Goal: Use online tool/utility

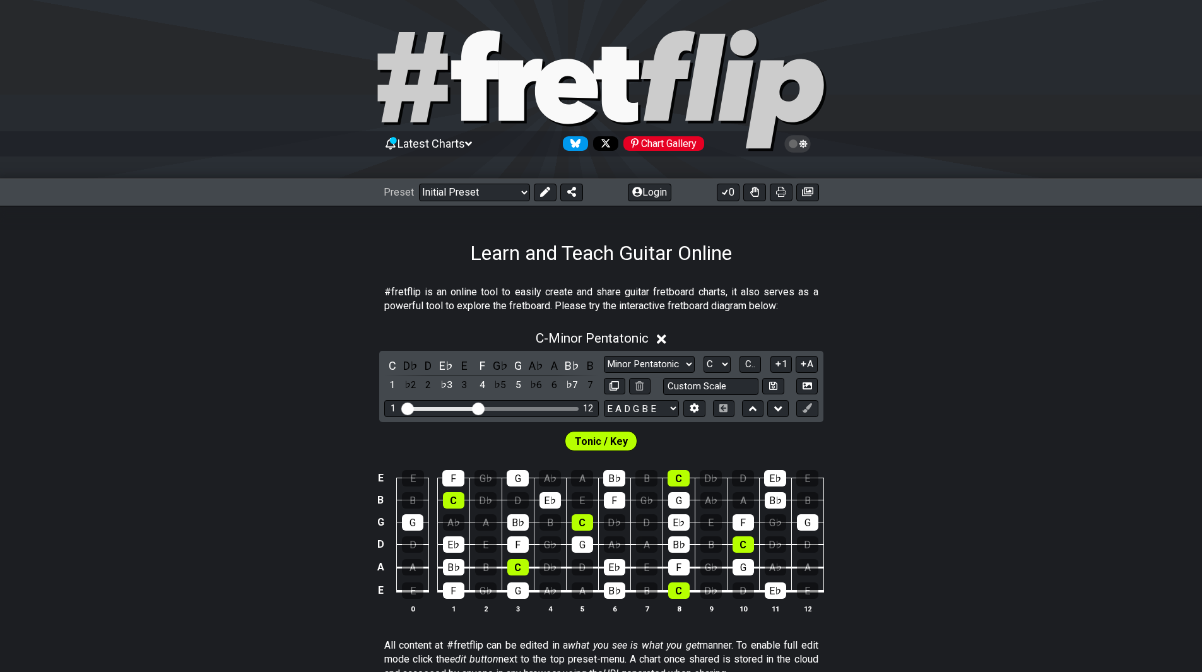
scroll to position [47, 0]
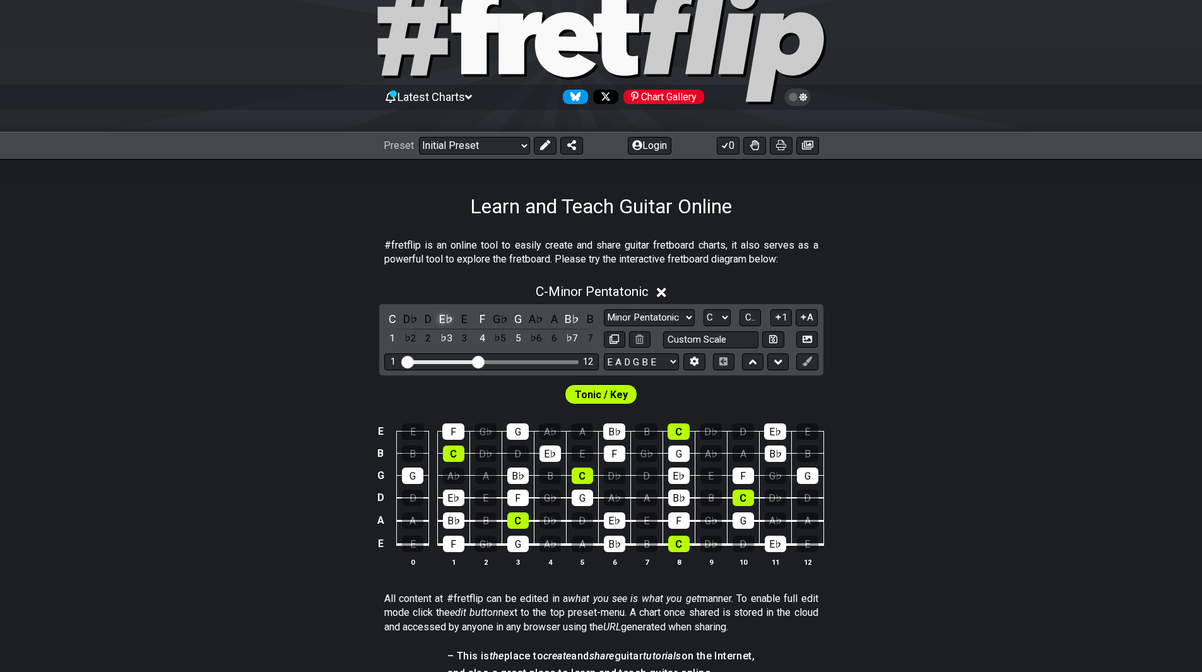
click at [445, 325] on div "E♭" at bounding box center [446, 318] width 16 height 17
click at [486, 319] on div "F" at bounding box center [482, 318] width 16 height 17
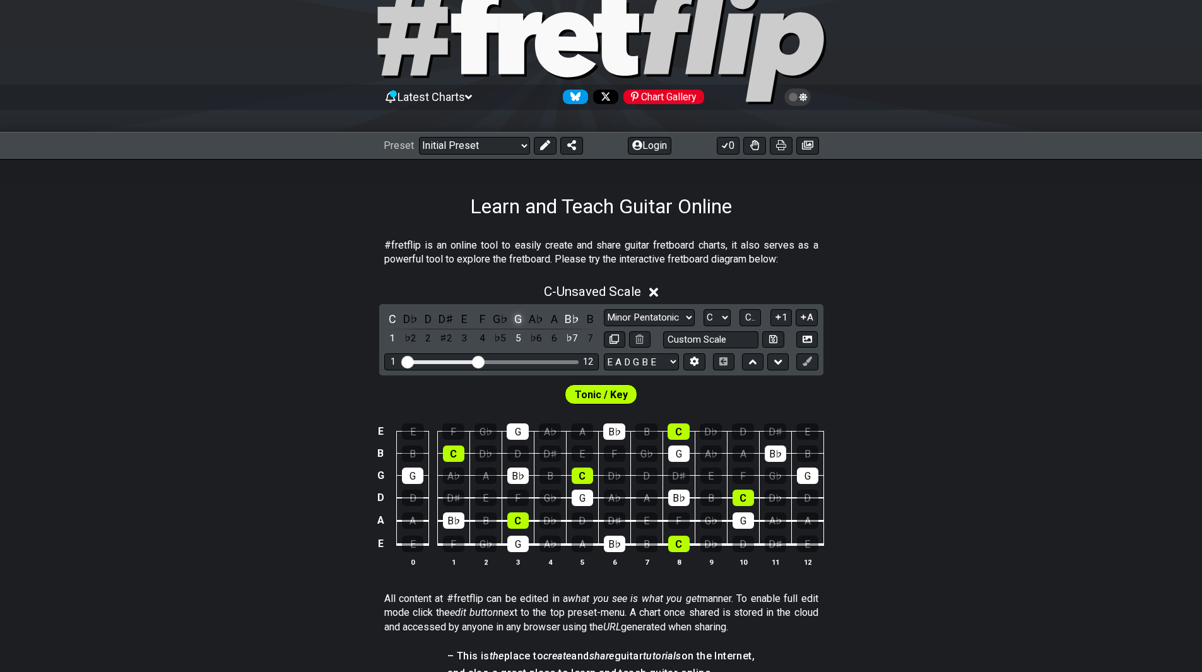
click at [523, 314] on div "G" at bounding box center [518, 318] width 16 height 17
click at [576, 324] on div "B♭" at bounding box center [572, 318] width 16 height 17
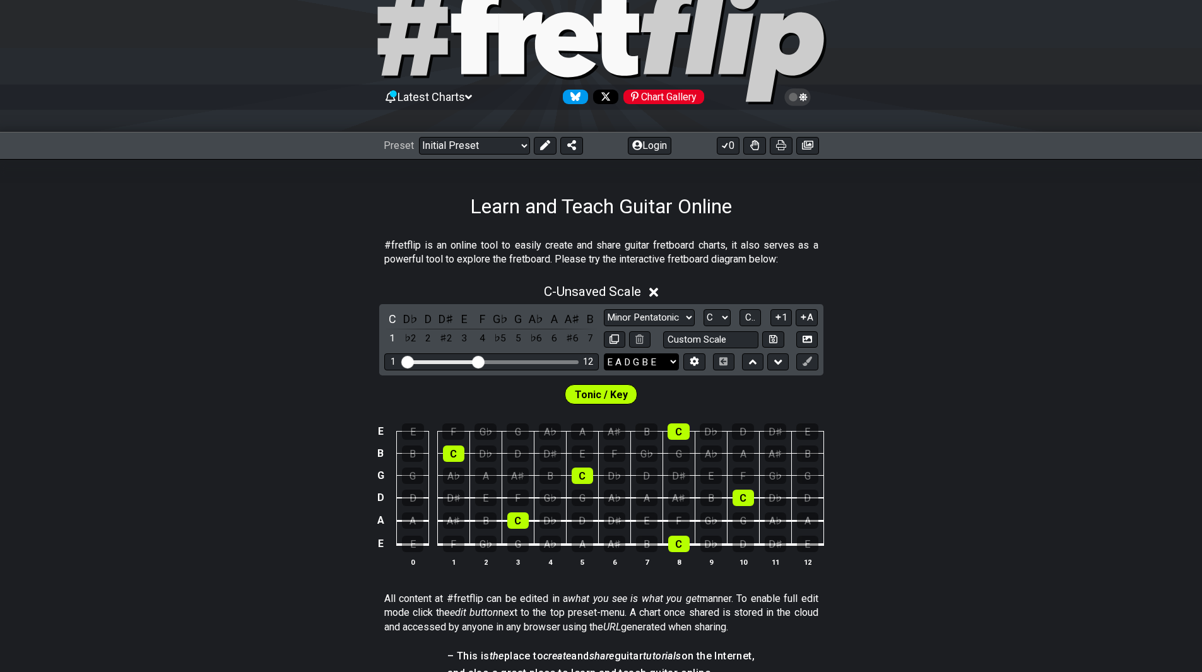
click at [653, 363] on select "E A D G B E E A D G B E E A D G B E B E A D F♯ B A D G C E A D A D G B E E♭ A♭ …" at bounding box center [641, 361] width 75 height 17
select select "E A D G B E"
click at [604, 353] on select "E A D G B E E A D G B E E A D G B E B E A D F♯ B A D G C E A D A D G B E E♭ A♭ …" at bounding box center [641, 361] width 75 height 17
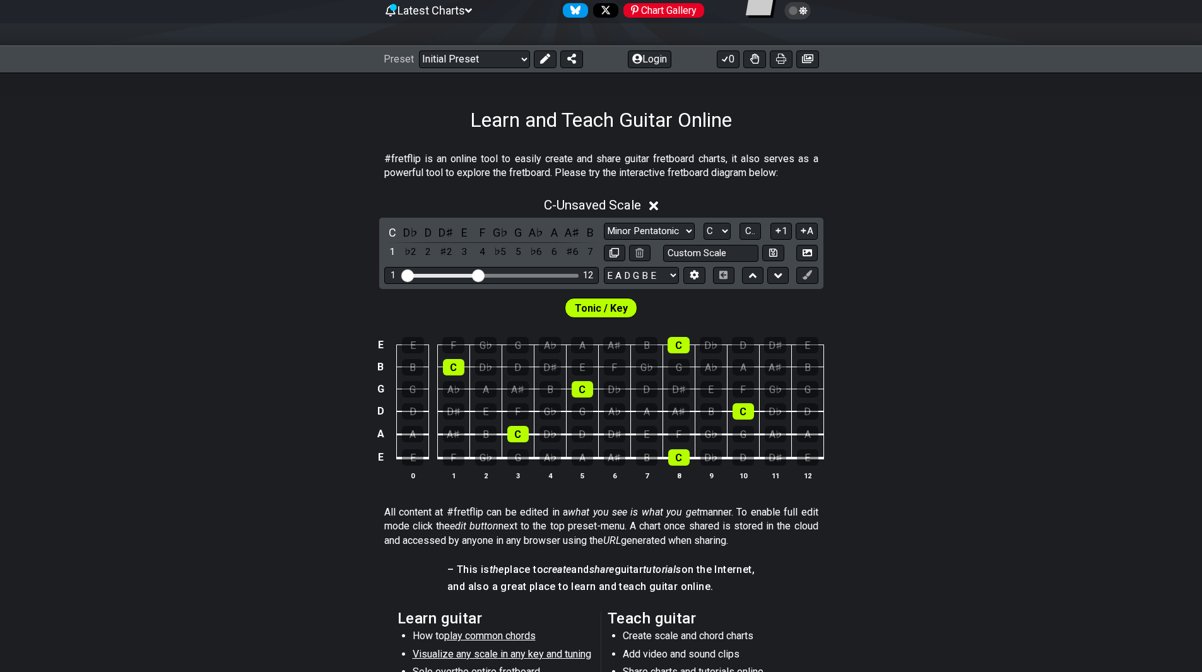
scroll to position [173, 0]
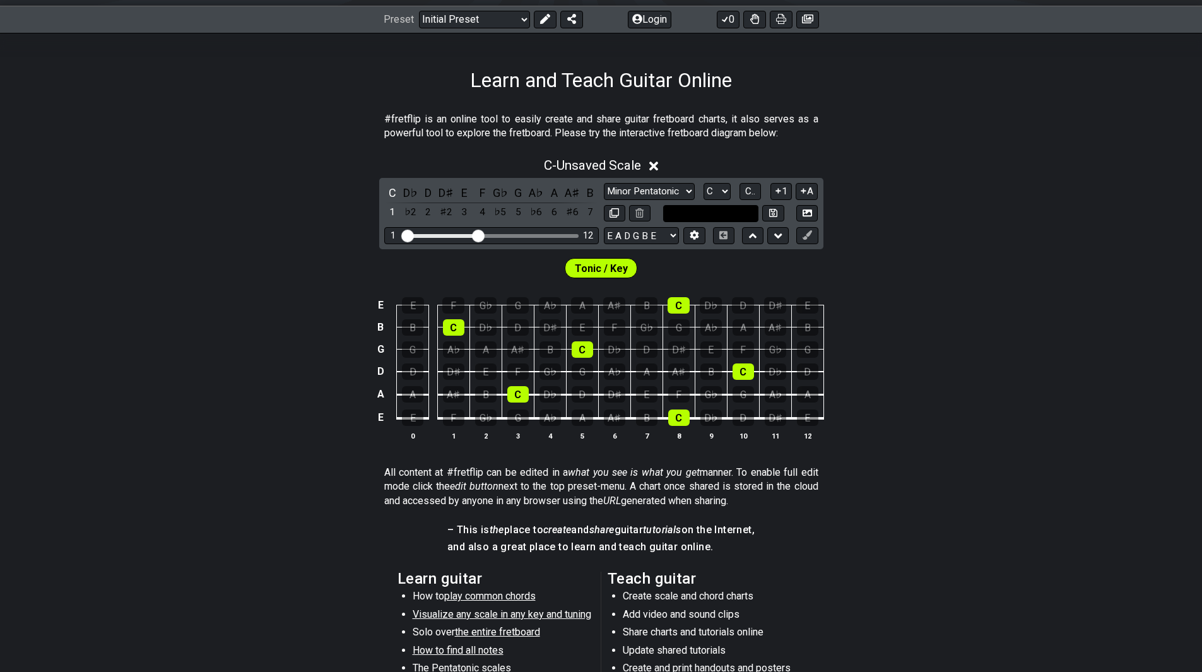
click at [737, 212] on input "text" at bounding box center [711, 213] width 96 height 17
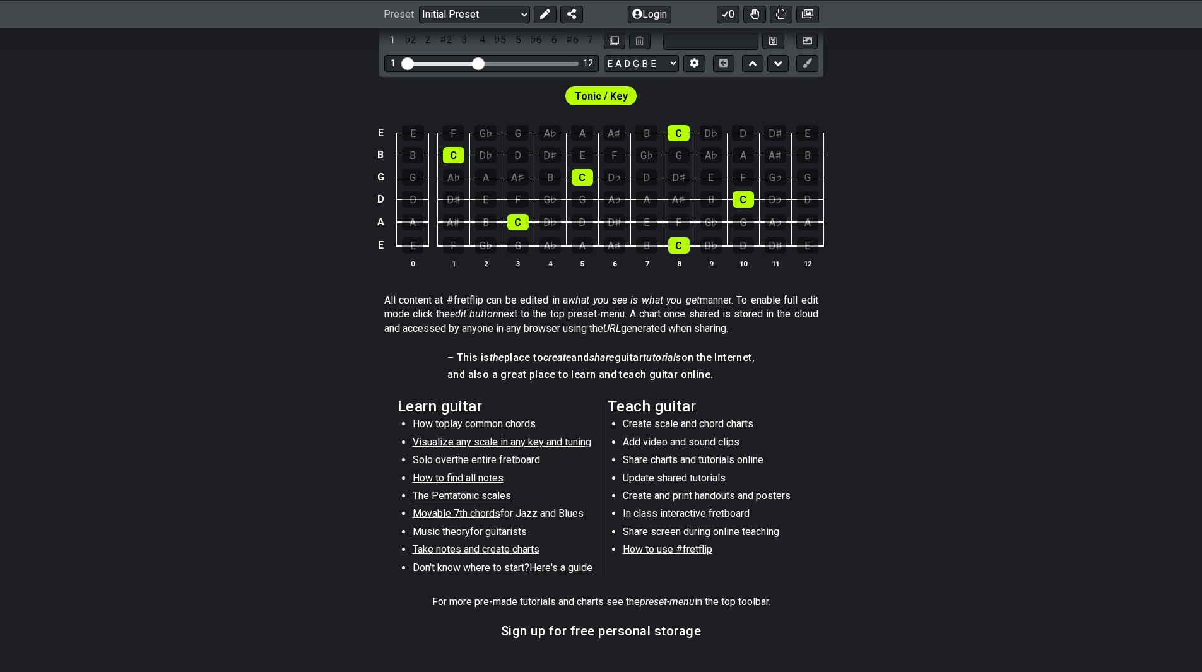
scroll to position [473, 0]
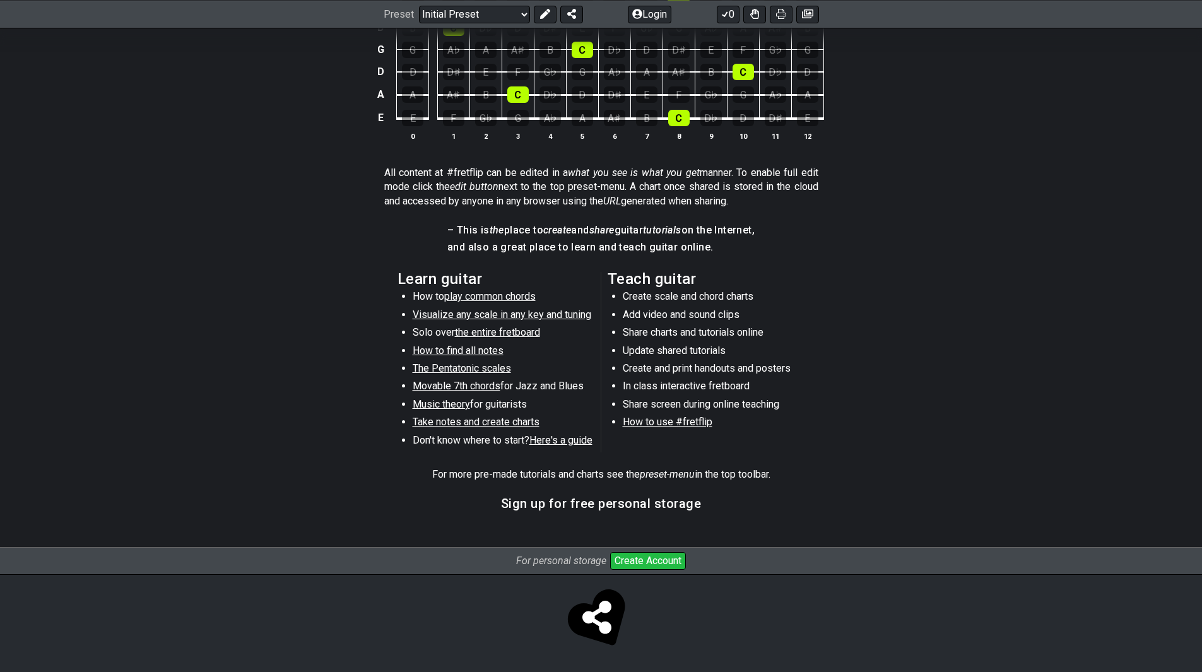
type input "Custom Scale"
click at [665, 422] on span "How to use #fretflip" at bounding box center [668, 422] width 90 height 12
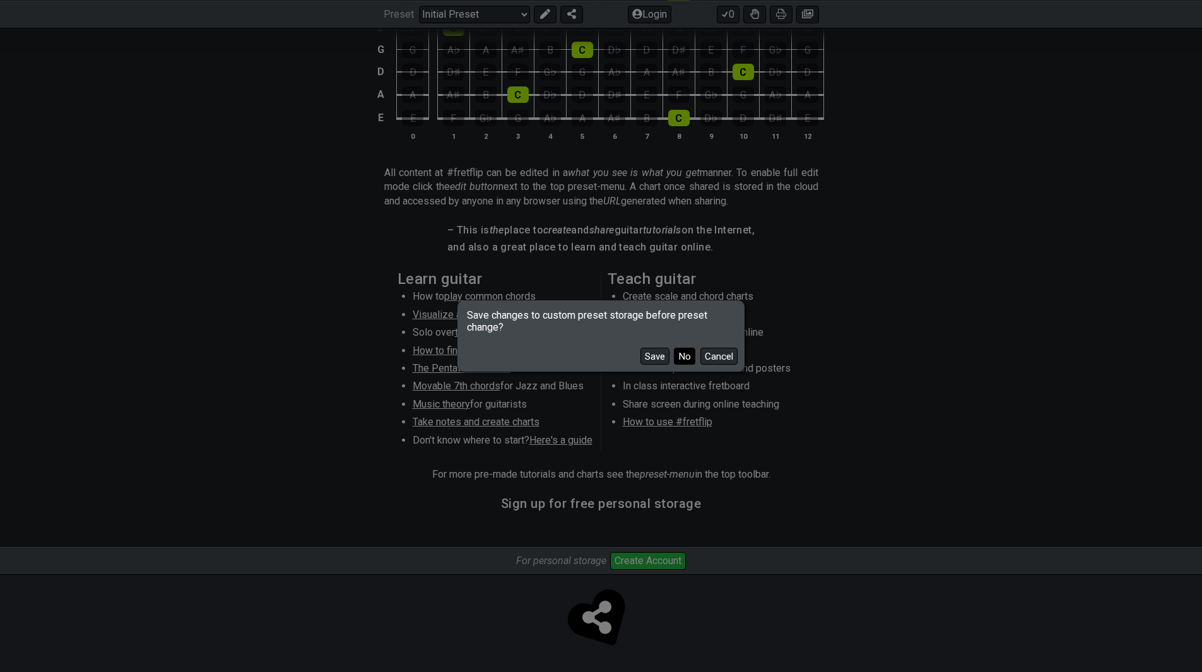
click at [692, 358] on button "No" at bounding box center [684, 356] width 21 height 17
select select "B"
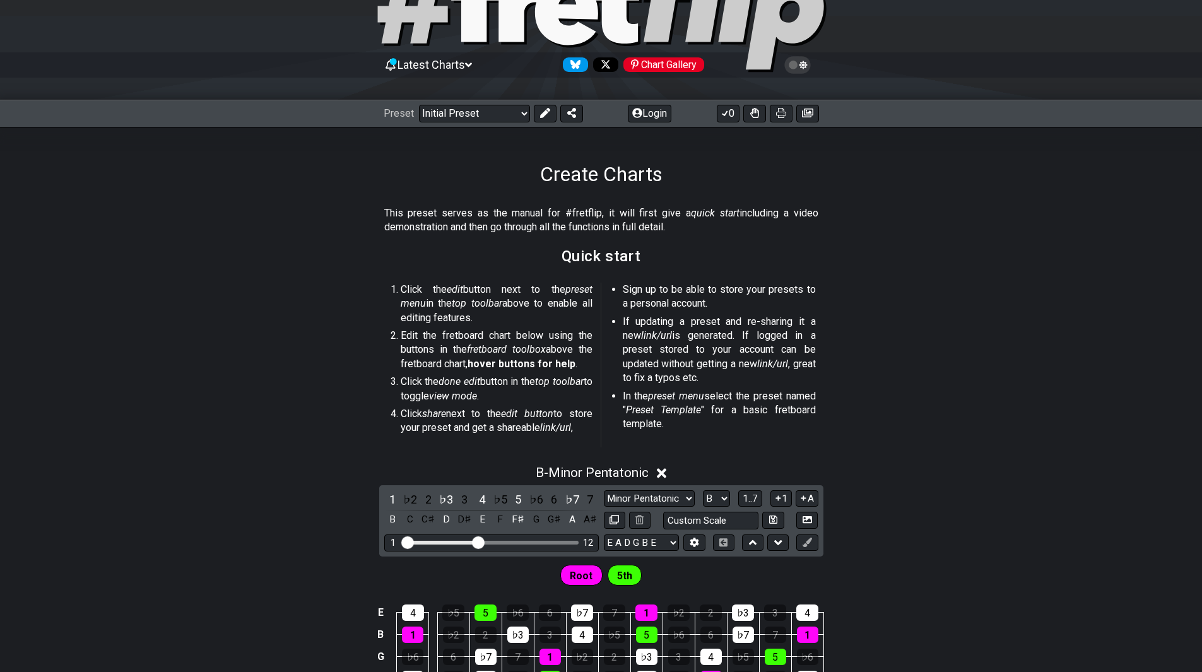
scroll to position [63, 0]
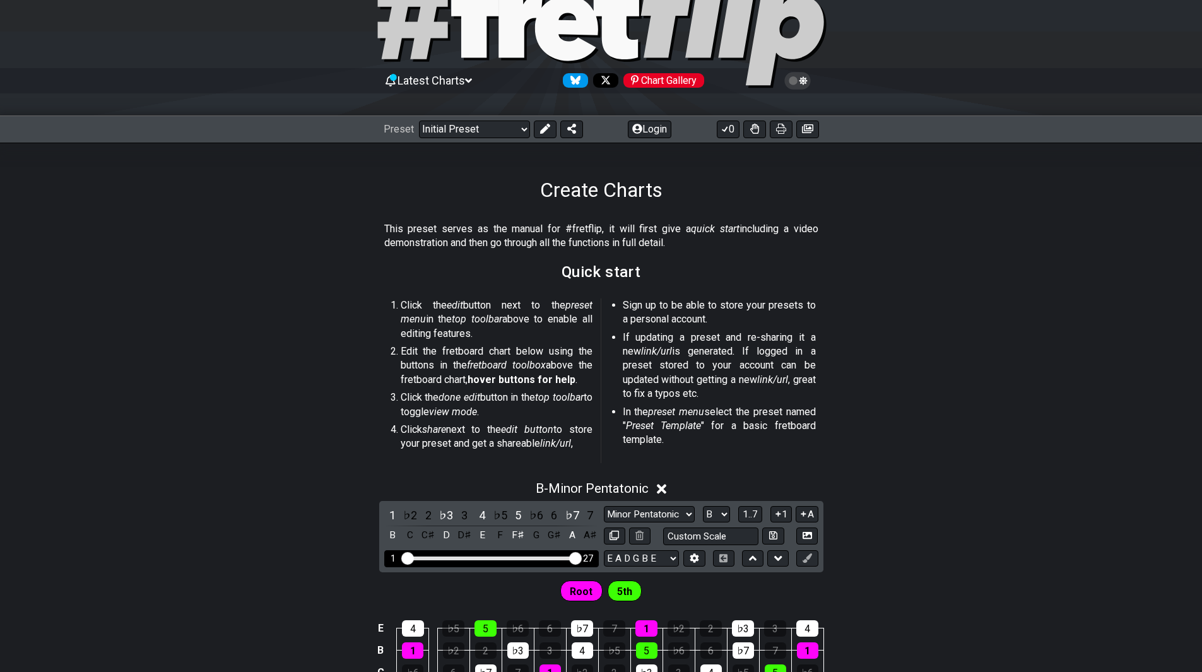
drag, startPoint x: 474, startPoint y: 558, endPoint x: 606, endPoint y: 556, distance: 132.5
click at [581, 557] on input "Visible fret range" at bounding box center [491, 557] width 179 height 0
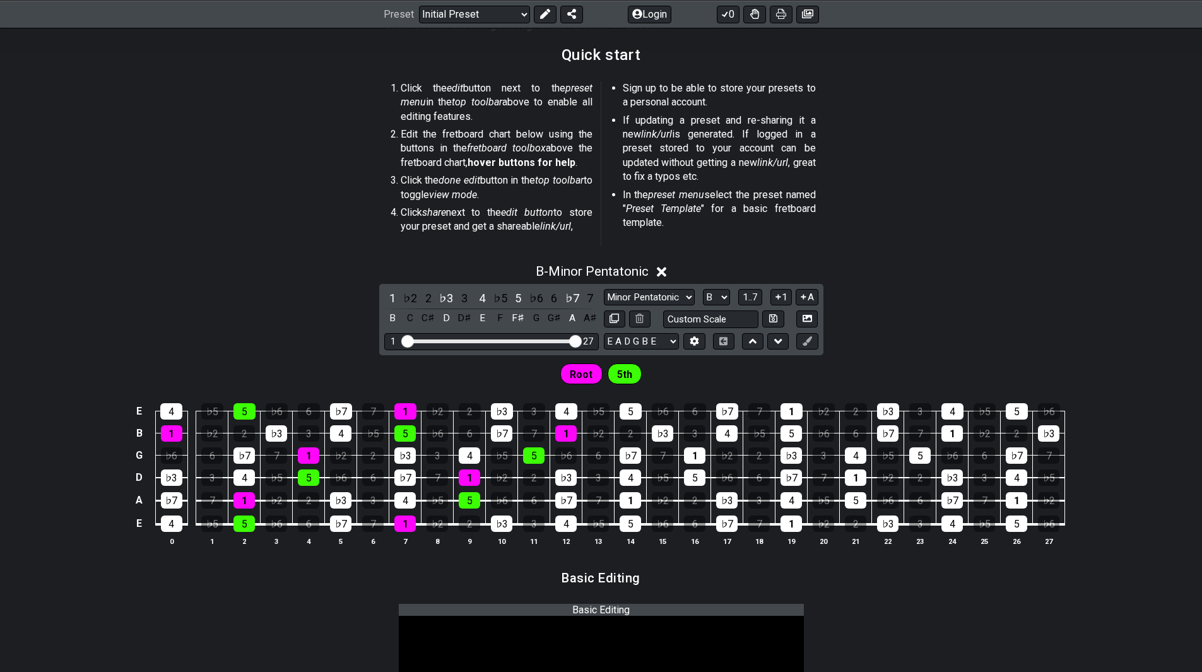
scroll to position [315, 0]
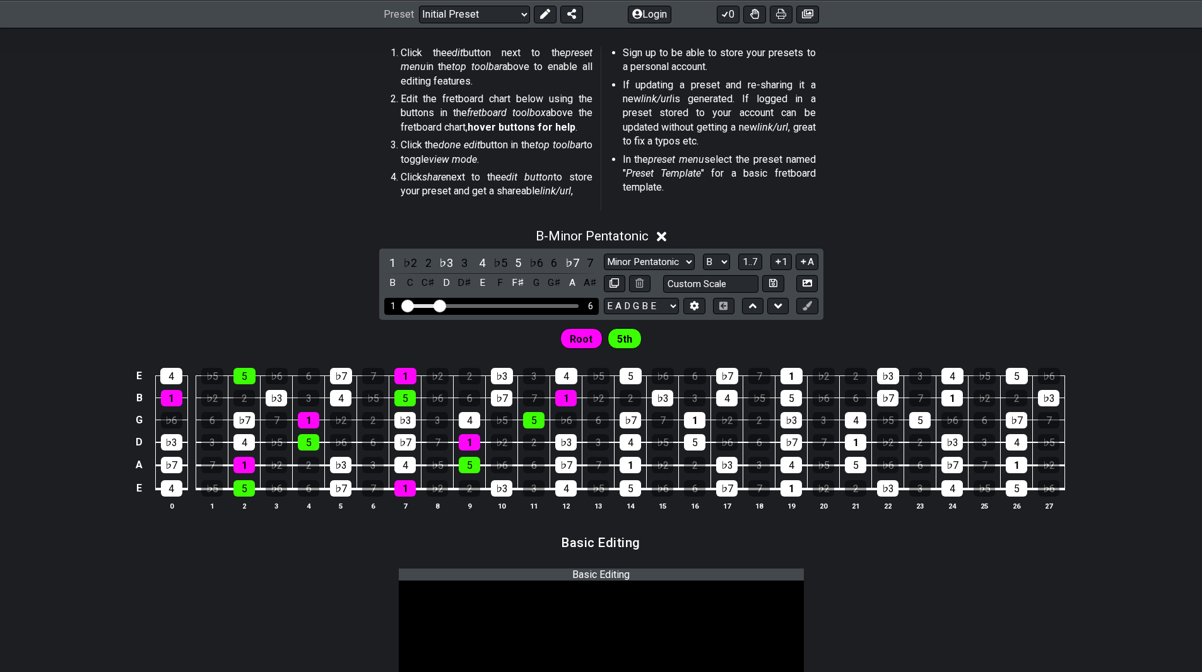
drag, startPoint x: 575, startPoint y: 307, endPoint x: 440, endPoint y: 304, distance: 135.0
click at [440, 305] on input "Visible fret range" at bounding box center [491, 305] width 179 height 0
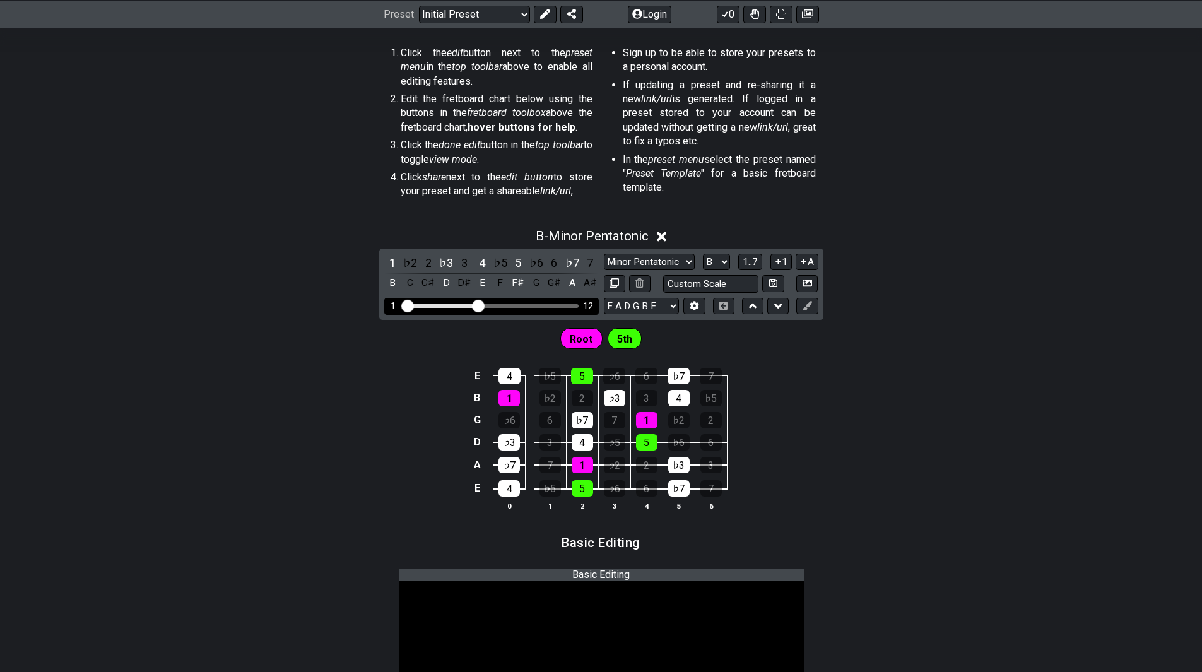
drag, startPoint x: 442, startPoint y: 307, endPoint x: 479, endPoint y: 308, distance: 37.2
click at [479, 305] on input "Visible fret range" at bounding box center [491, 305] width 179 height 0
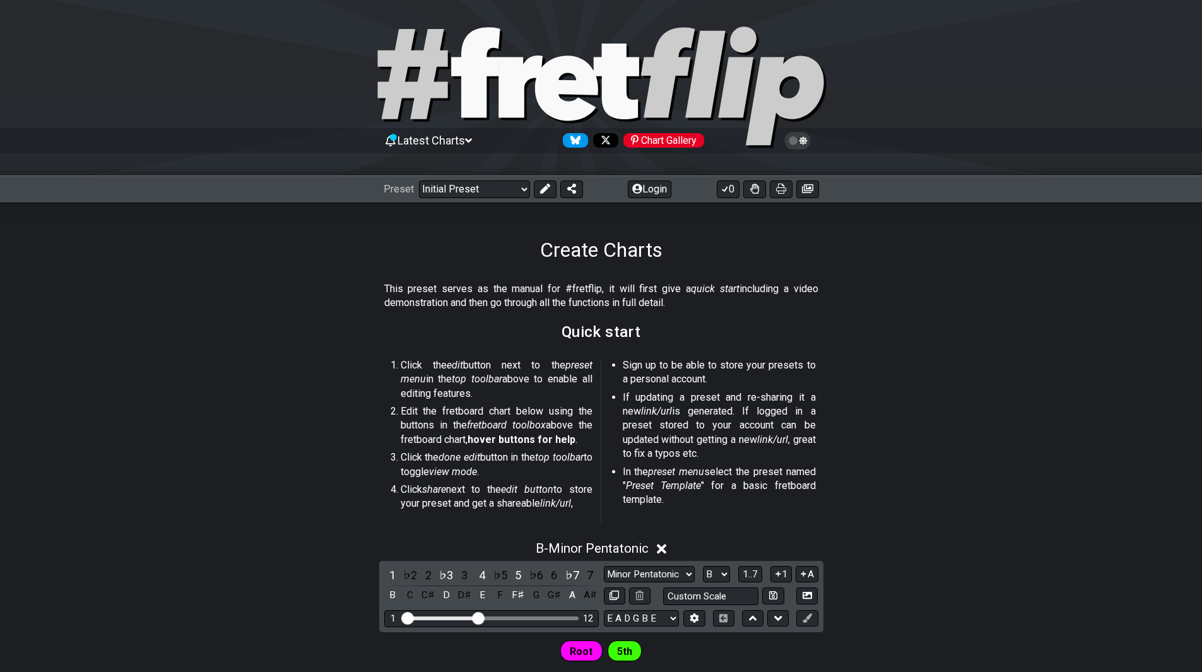
scroll to position [0, 0]
